Goal: Information Seeking & Learning: Learn about a topic

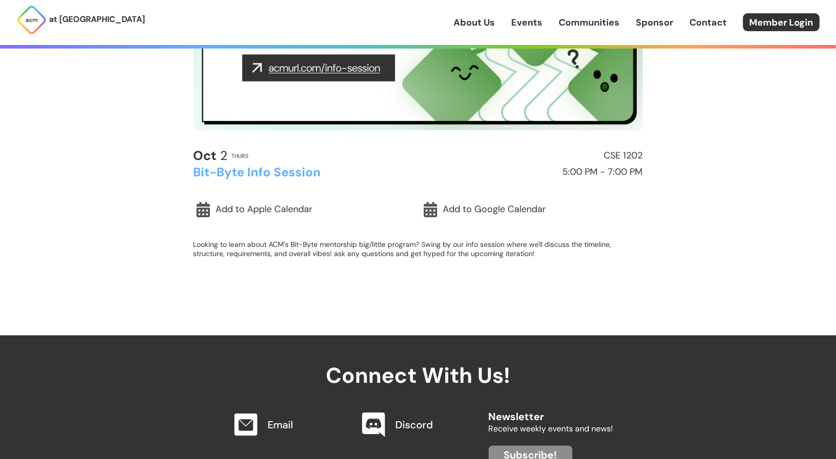
scroll to position [233, 0]
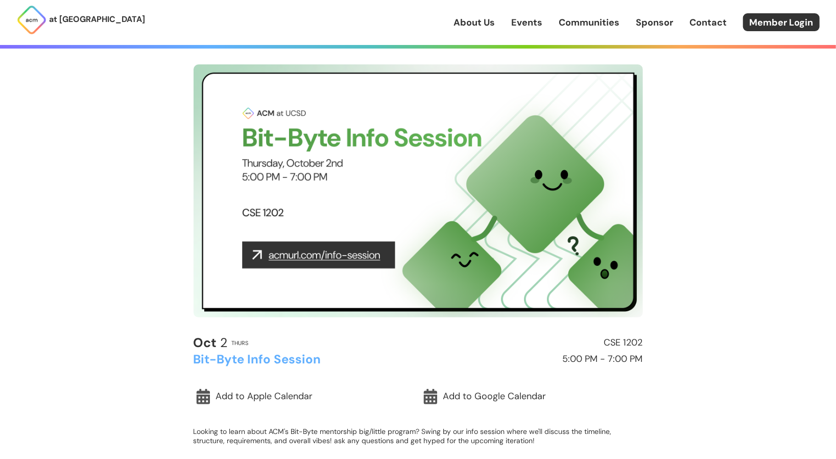
scroll to position [0, 0]
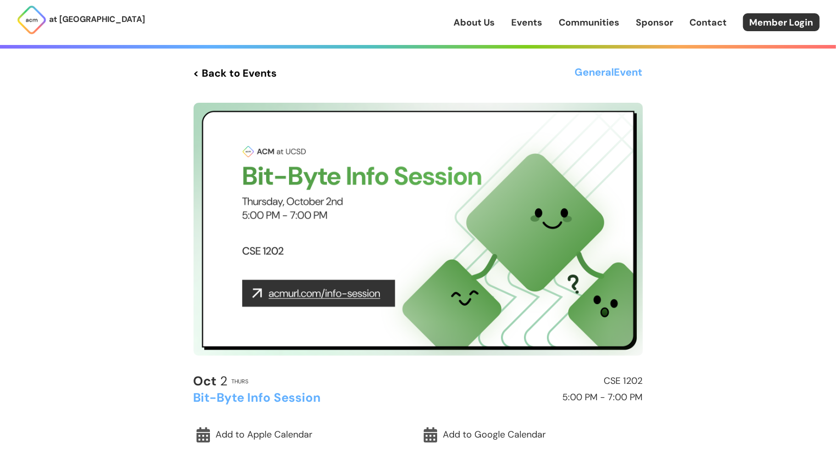
click at [515, 22] on link "Events" at bounding box center [526, 22] width 31 height 13
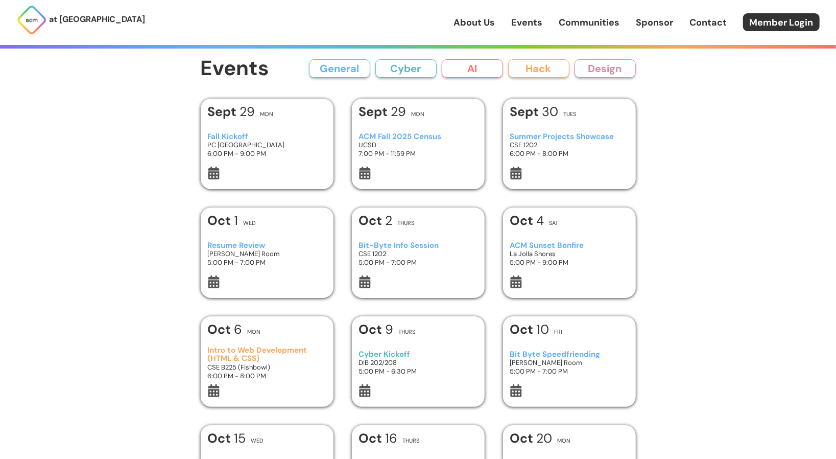
click at [524, 135] on h3 "Summer Projects Showcase" at bounding box center [569, 136] width 119 height 9
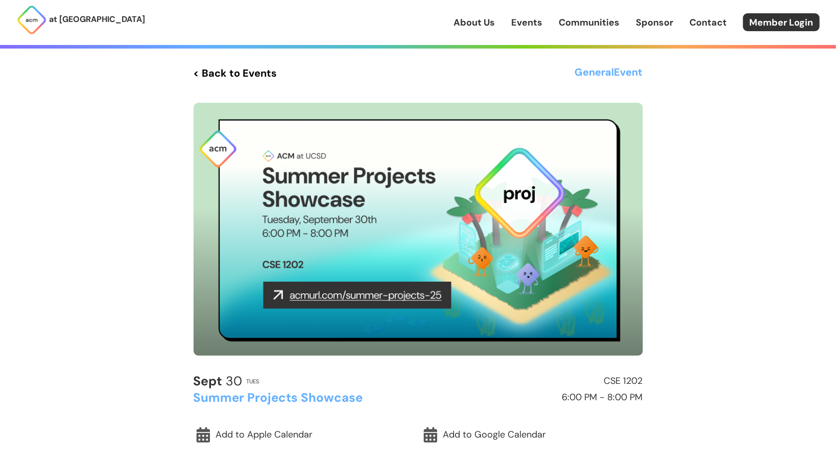
scroll to position [57, 0]
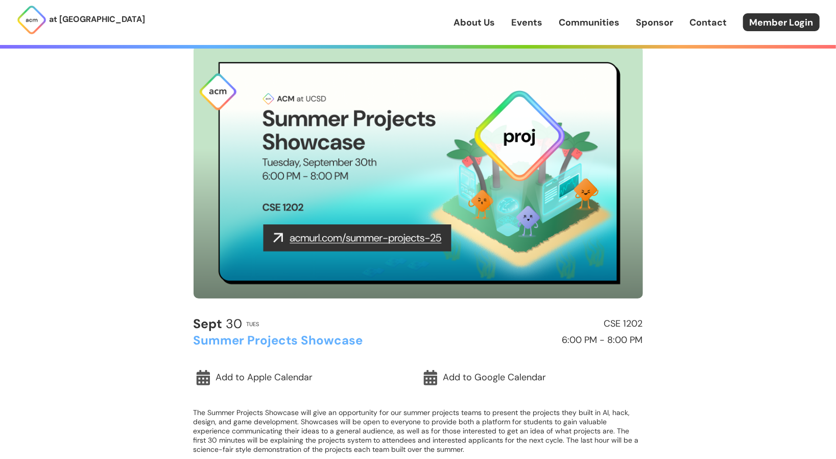
click at [414, 237] on img at bounding box center [418, 171] width 449 height 253
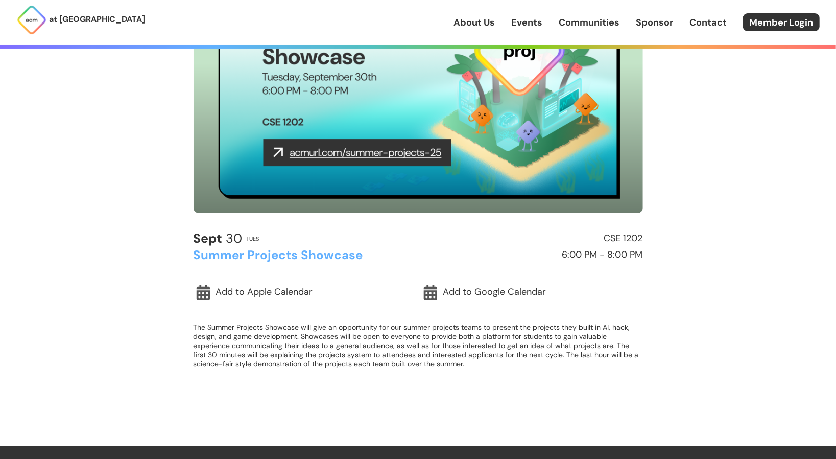
scroll to position [145, 0]
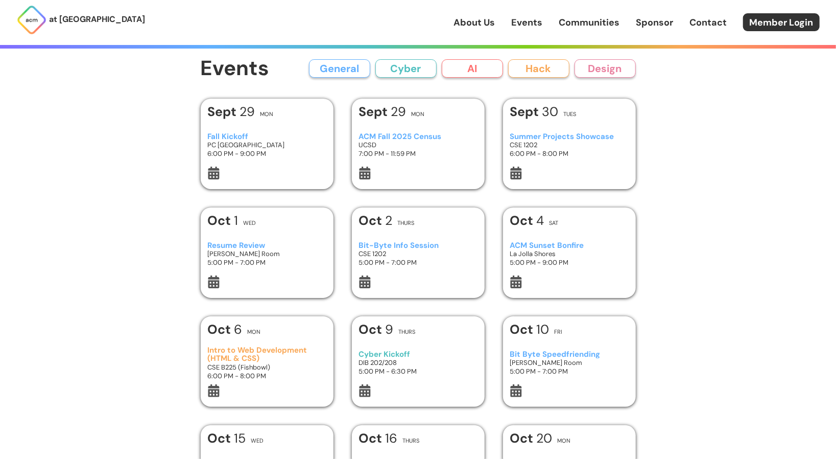
click at [375, 246] on h3 "Bit-Byte Info Session" at bounding box center [418, 245] width 119 height 9
click at [415, 129] on div "ACM Fall 2025 Census UCSD 7:00 PM - 11:59 PM" at bounding box center [418, 145] width 119 height 43
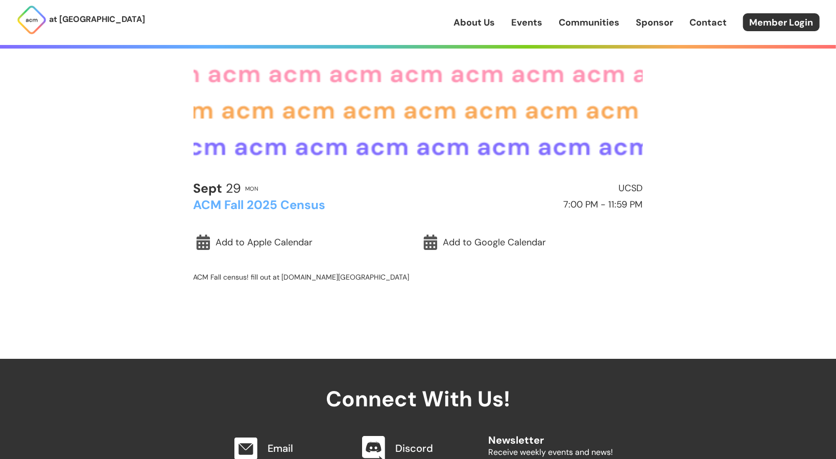
scroll to position [205, 0]
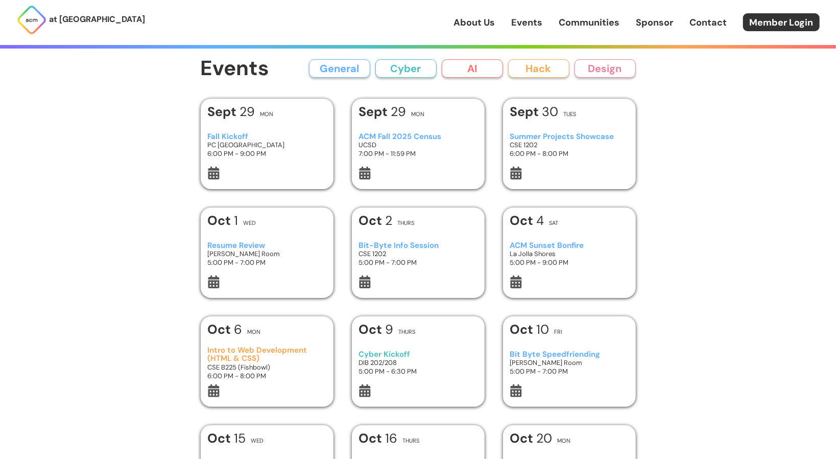
click at [224, 131] on div "Fall Kickoff PC West Ballroom 6:00 PM - 9:00 PM" at bounding box center [266, 145] width 119 height 43
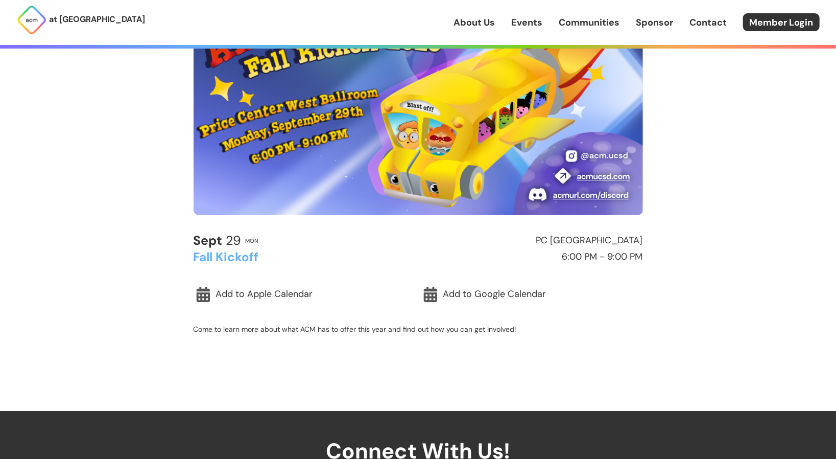
scroll to position [141, 0]
